Goal: Check status: Check status

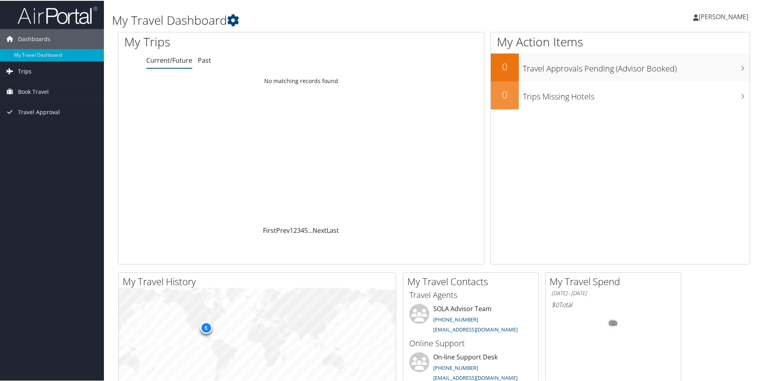
click at [27, 71] on span "Trips" at bounding box center [25, 71] width 14 height 20
click at [45, 87] on link "Current/Future Trips" at bounding box center [52, 87] width 104 height 12
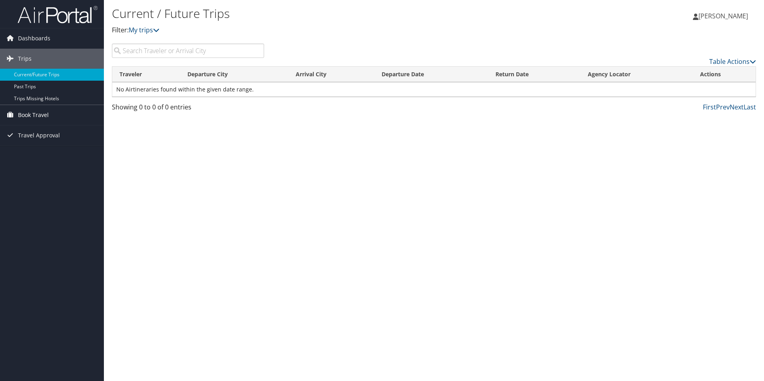
click at [32, 115] on span "Book Travel" at bounding box center [33, 115] width 31 height 20
click at [36, 160] on span "Travel Approval" at bounding box center [39, 159] width 42 height 20
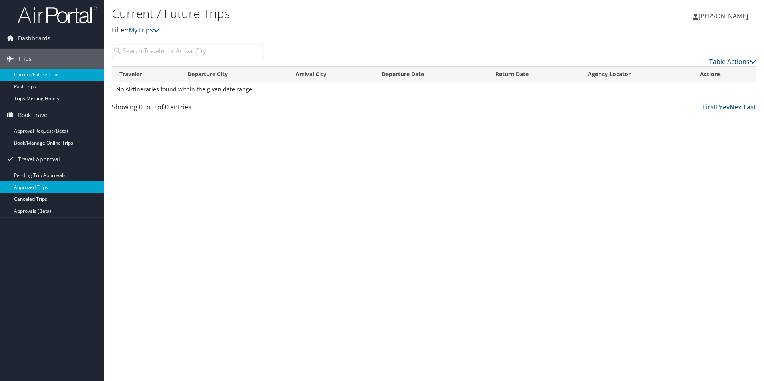
click at [30, 188] on link "Approved Trips" at bounding box center [52, 187] width 104 height 12
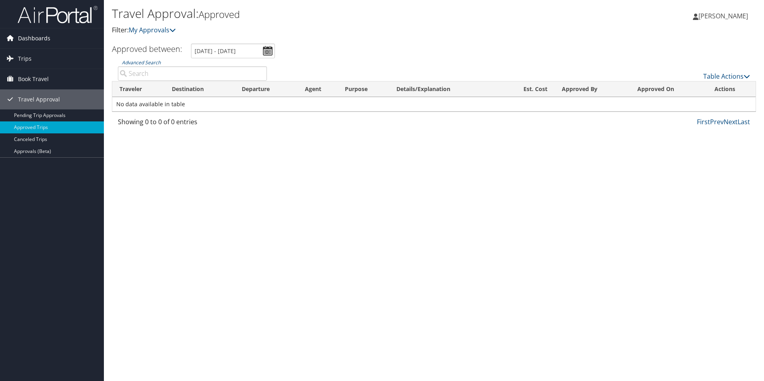
click at [38, 35] on span "Dashboards" at bounding box center [34, 38] width 32 height 20
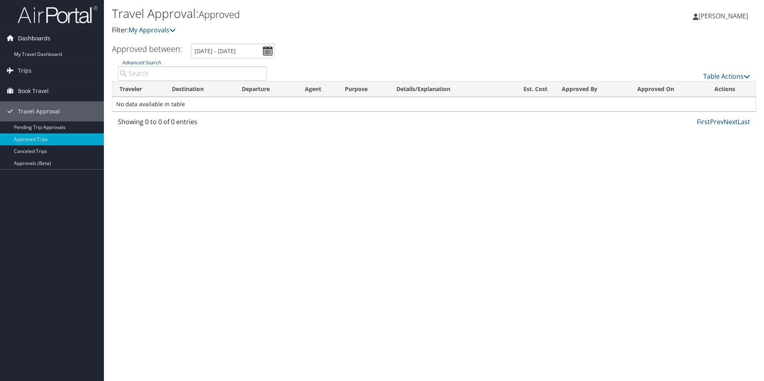
click at [32, 38] on span "Dashboards" at bounding box center [34, 38] width 32 height 20
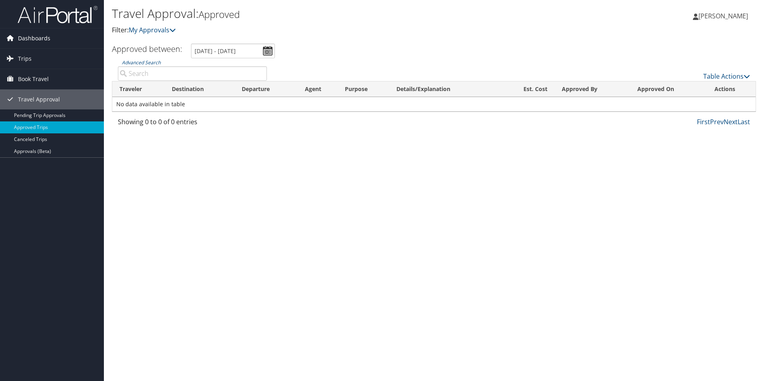
click at [32, 38] on span "Dashboards" at bounding box center [34, 38] width 32 height 20
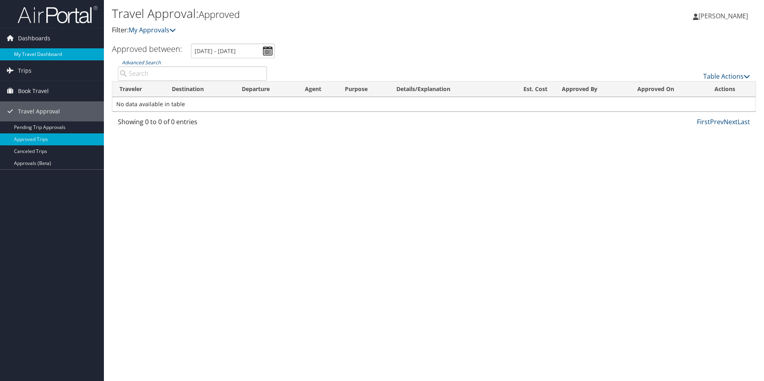
click at [31, 53] on link "My Travel Dashboard" at bounding box center [52, 54] width 104 height 12
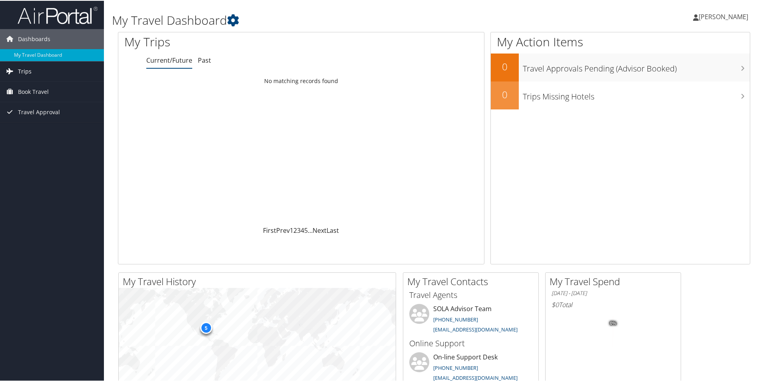
click at [26, 72] on span "Trips" at bounding box center [25, 71] width 14 height 20
click at [42, 85] on link "Current/Future Trips" at bounding box center [52, 87] width 104 height 12
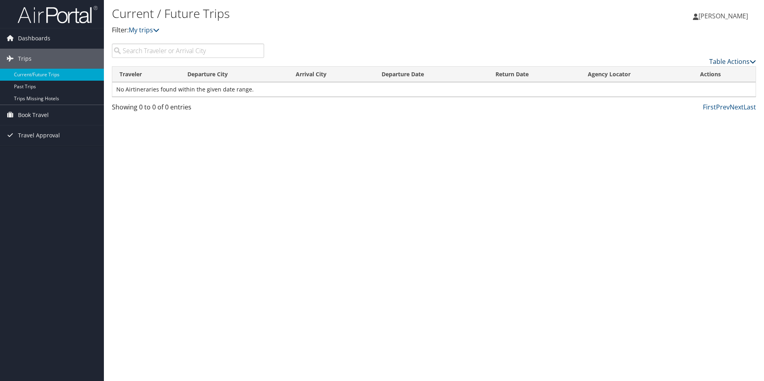
click at [733, 60] on link "Table Actions" at bounding box center [732, 61] width 47 height 9
click at [733, 60] on div at bounding box center [382, 190] width 764 height 381
click at [37, 99] on link "Trips Missing Hotels" at bounding box center [52, 99] width 104 height 12
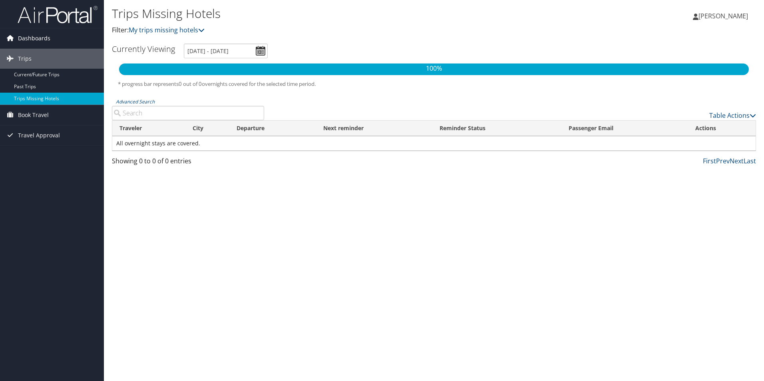
click at [40, 35] on span "Dashboards" at bounding box center [34, 38] width 32 height 20
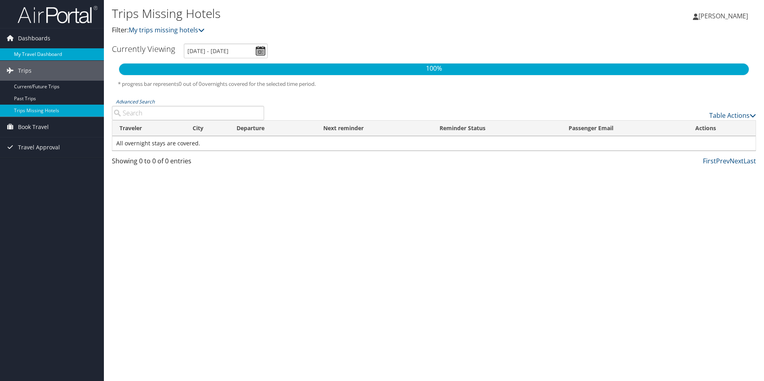
click at [38, 54] on link "My Travel Dashboard" at bounding box center [52, 54] width 104 height 12
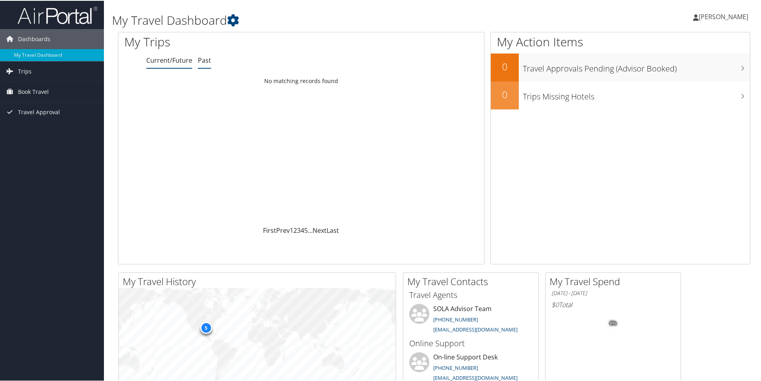
click at [201, 59] on link "Past" at bounding box center [204, 59] width 13 height 9
click at [165, 58] on link "Current/Future" at bounding box center [169, 59] width 46 height 9
